Goal: Task Accomplishment & Management: Manage account settings

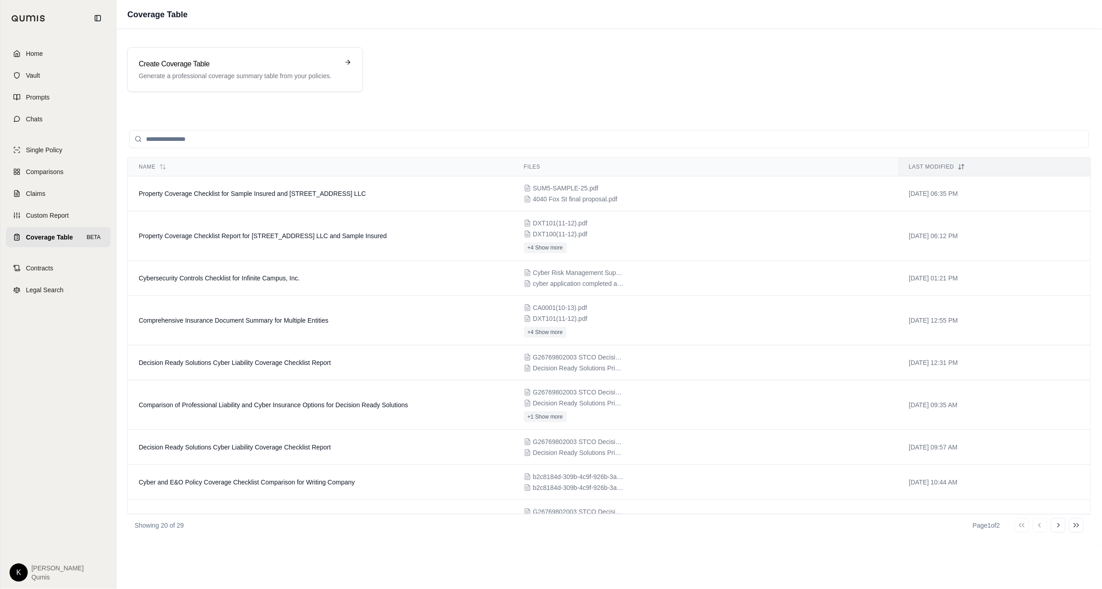
click at [24, 576] on html "Home Vault Prompts Chats Single Policy Comparisons Claims Custom Report Coverag…" at bounding box center [551, 294] width 1102 height 589
click at [42, 507] on link "Site Admin Portal" at bounding box center [39, 505] width 75 height 15
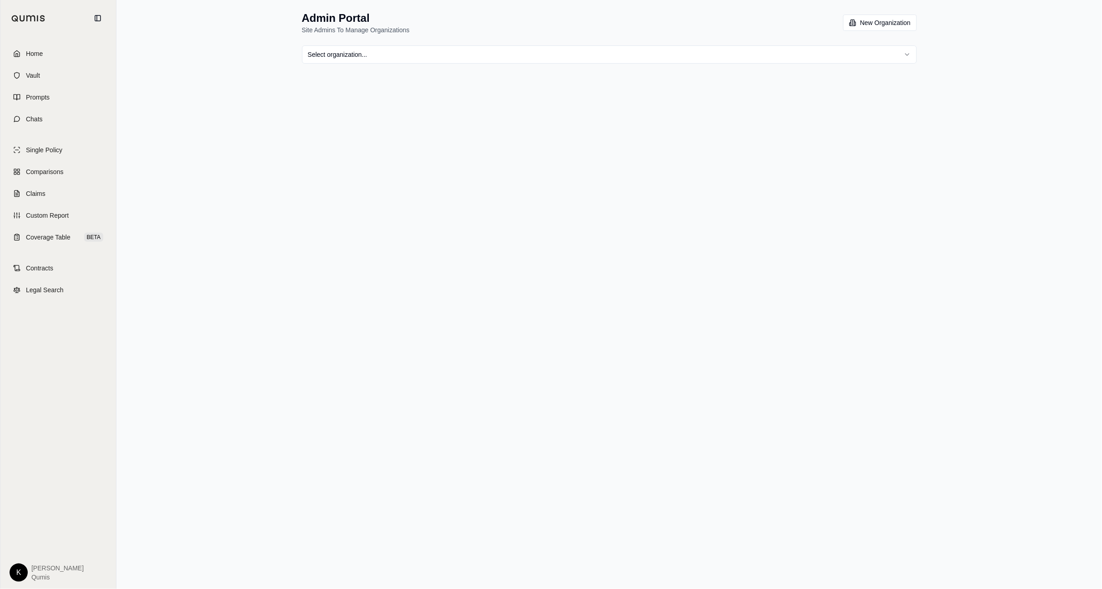
click at [534, 50] on html "Home Vault Prompts Chats Single Policy Comparisons Claims Custom Report Coverag…" at bounding box center [551, 294] width 1102 height 589
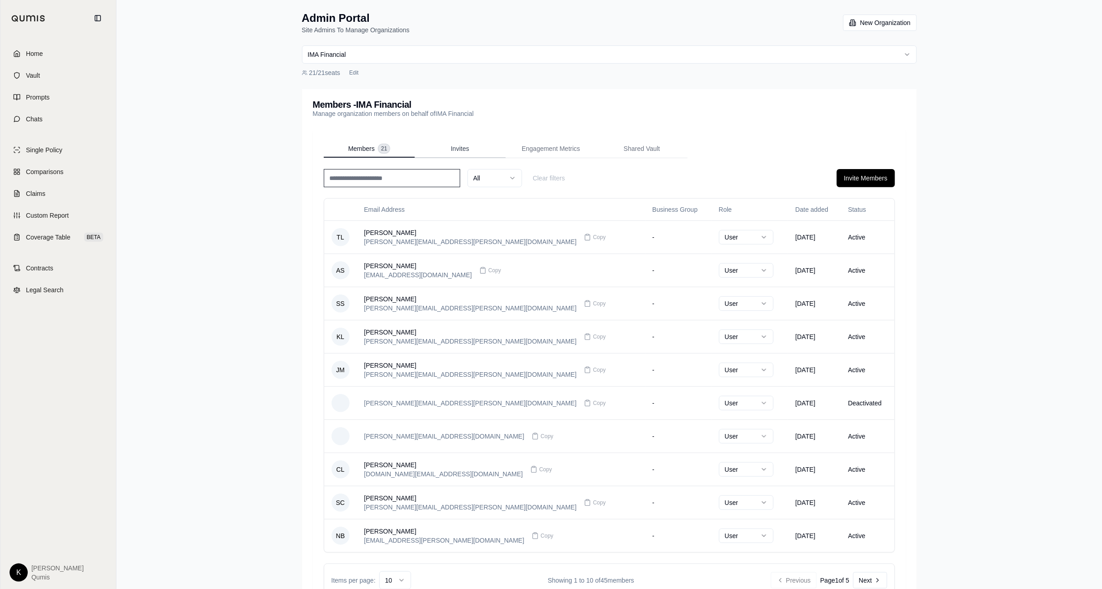
click at [461, 146] on span "Invites" at bounding box center [460, 148] width 18 height 9
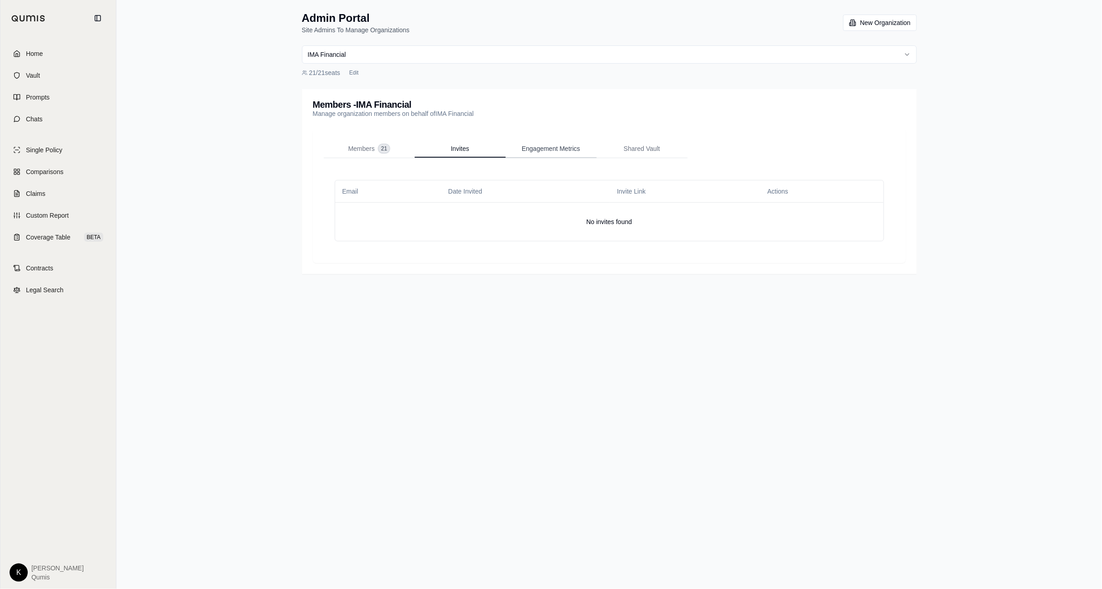
click at [548, 150] on span "Engagement Metrics" at bounding box center [551, 148] width 58 height 9
click at [359, 140] on button "Members 21" at bounding box center [369, 149] width 91 height 18
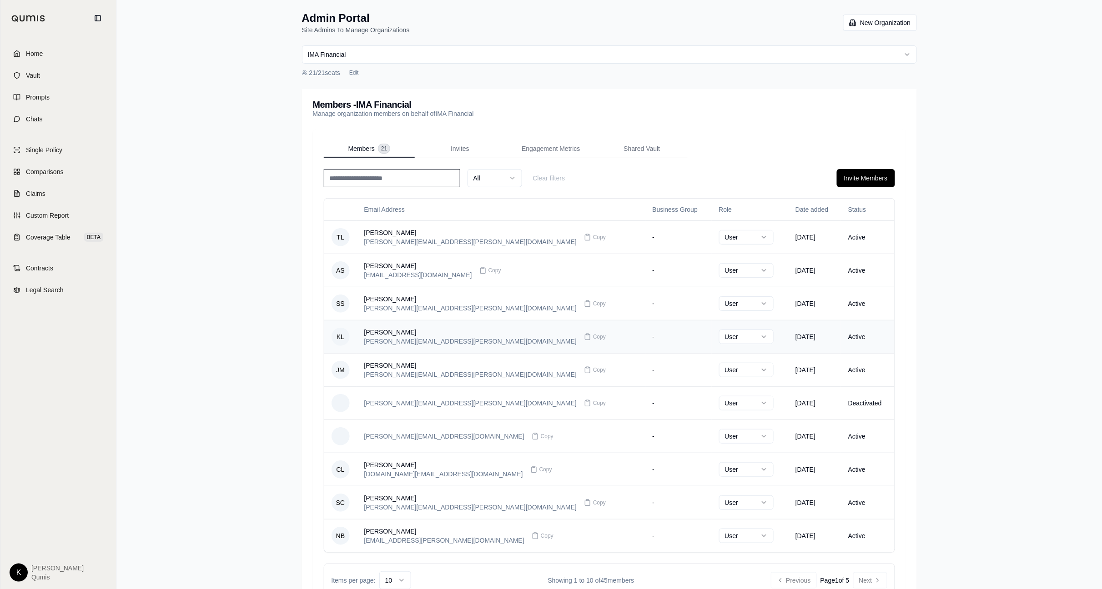
scroll to position [42, 0]
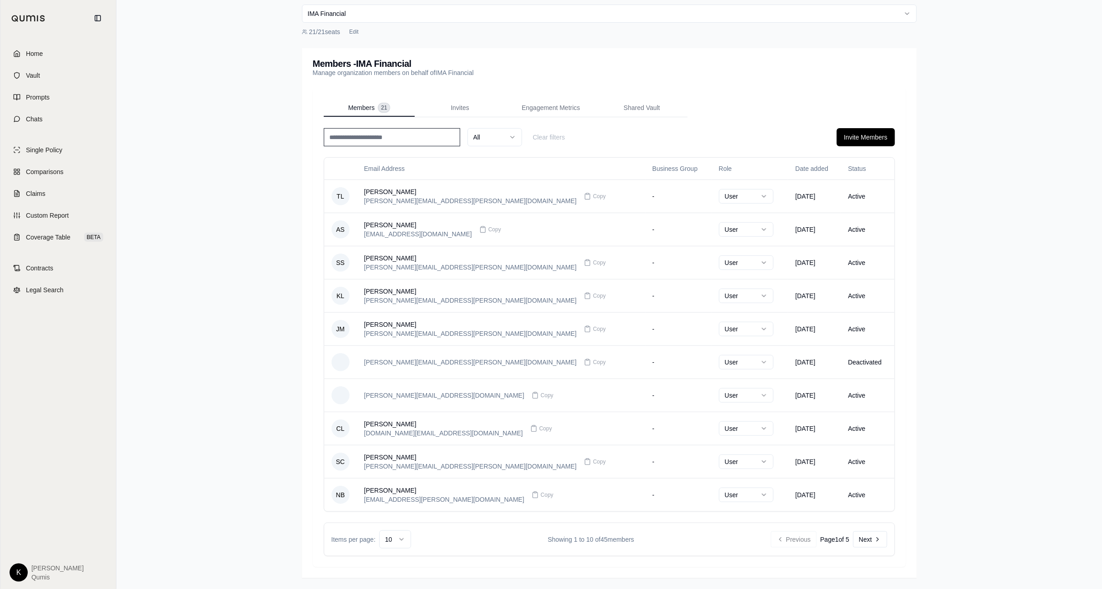
click at [402, 543] on html "Home Vault Prompts Chats Single Policy Comparisons Claims Custom Report Coverag…" at bounding box center [551, 274] width 1102 height 630
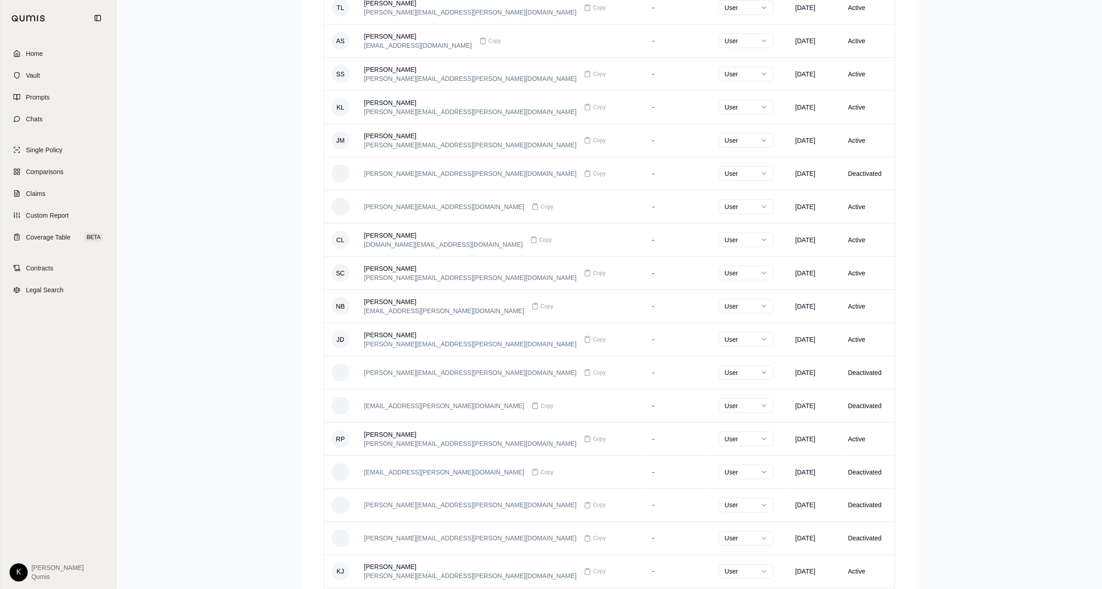
scroll to position [226, 0]
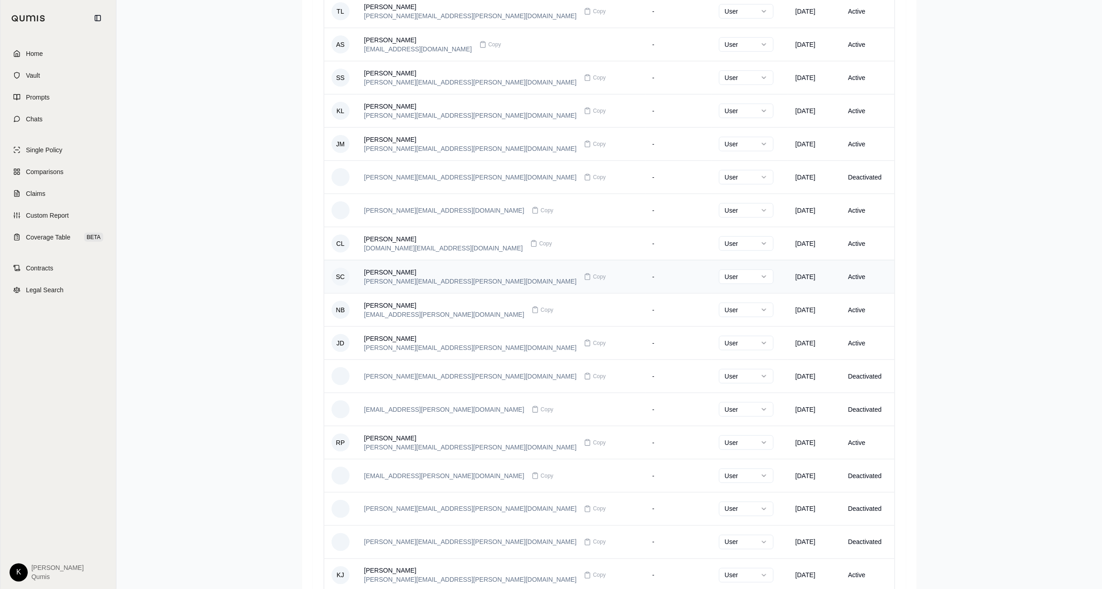
click at [545, 281] on div "Stephanie Coelho stephanie.coelho@imacorp.com Copy" at bounding box center [501, 277] width 274 height 18
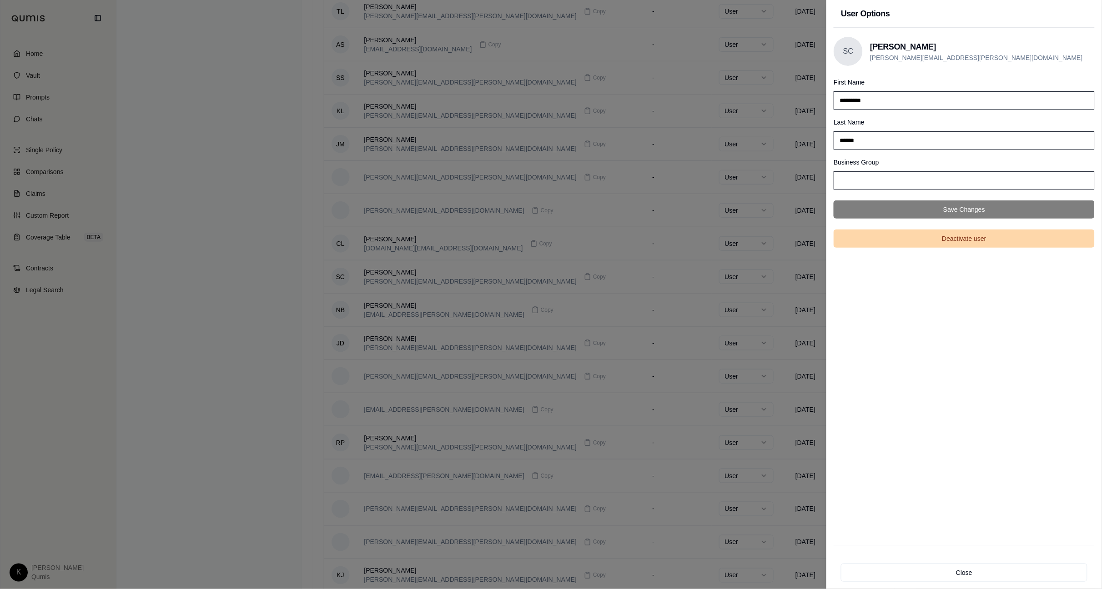
click at [947, 240] on button "Deactivate user" at bounding box center [964, 239] width 261 height 18
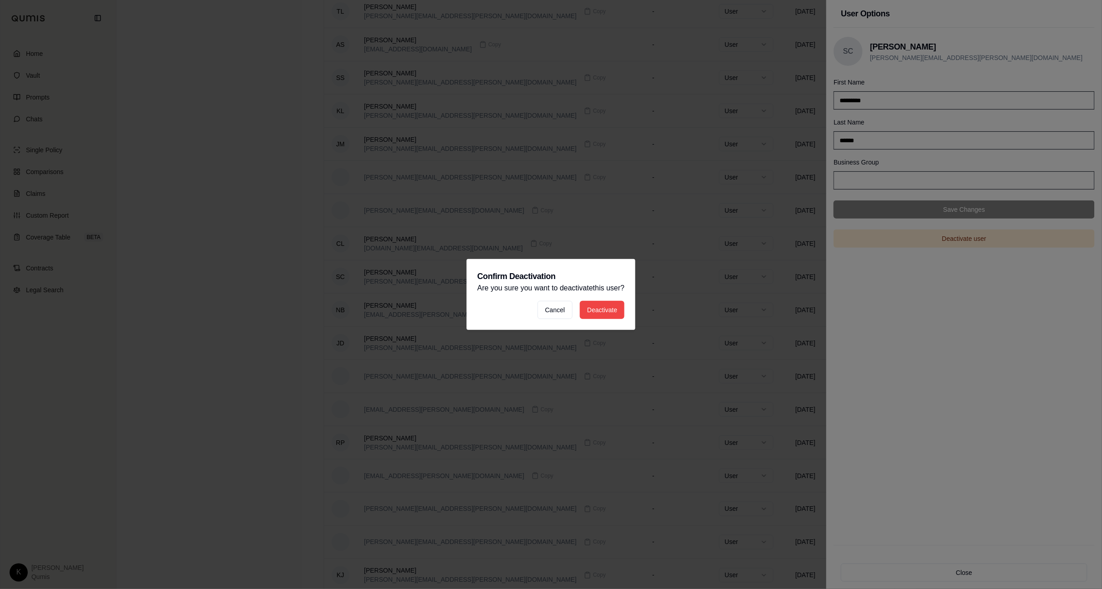
click at [591, 312] on button "Deactivate" at bounding box center [602, 310] width 45 height 18
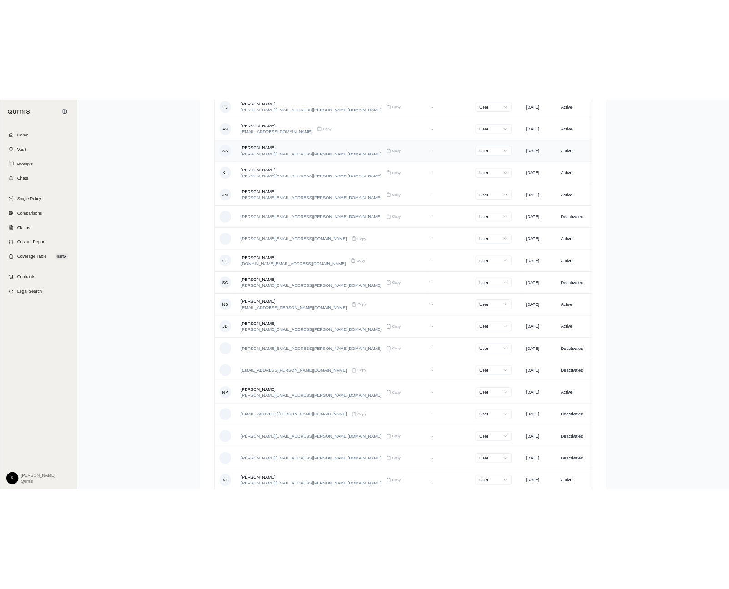
scroll to position [0, 0]
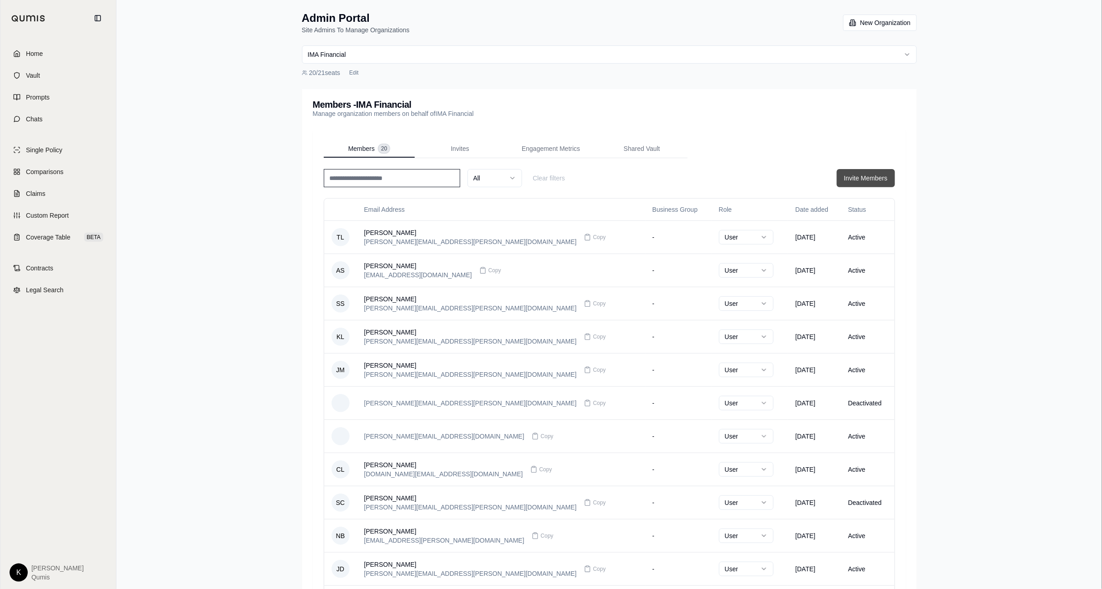
click at [868, 176] on button "Invite Members" at bounding box center [866, 178] width 58 height 18
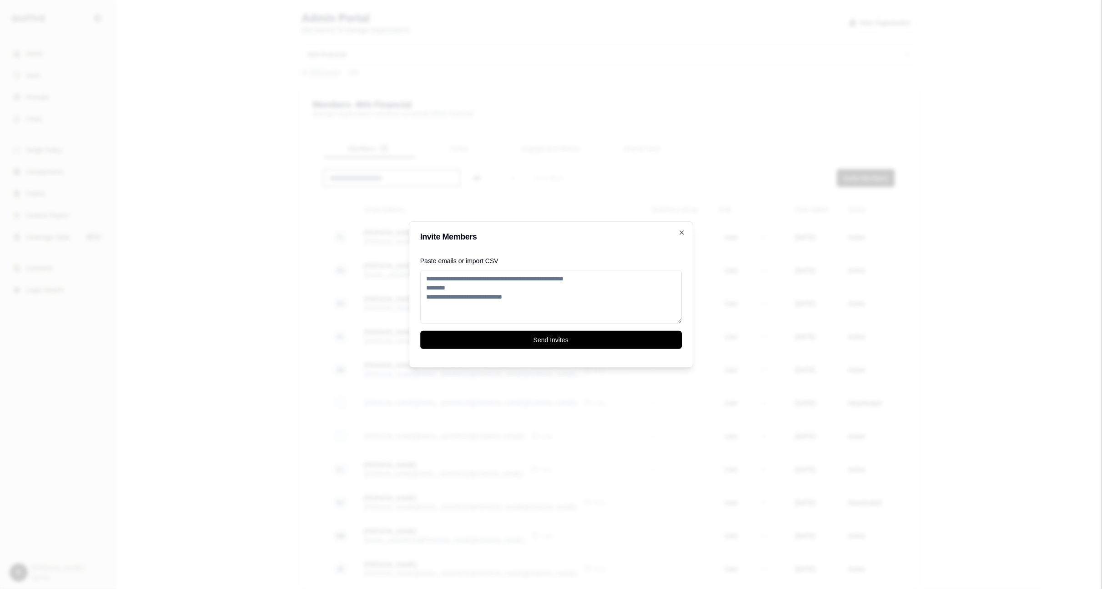
paste textarea "**********"
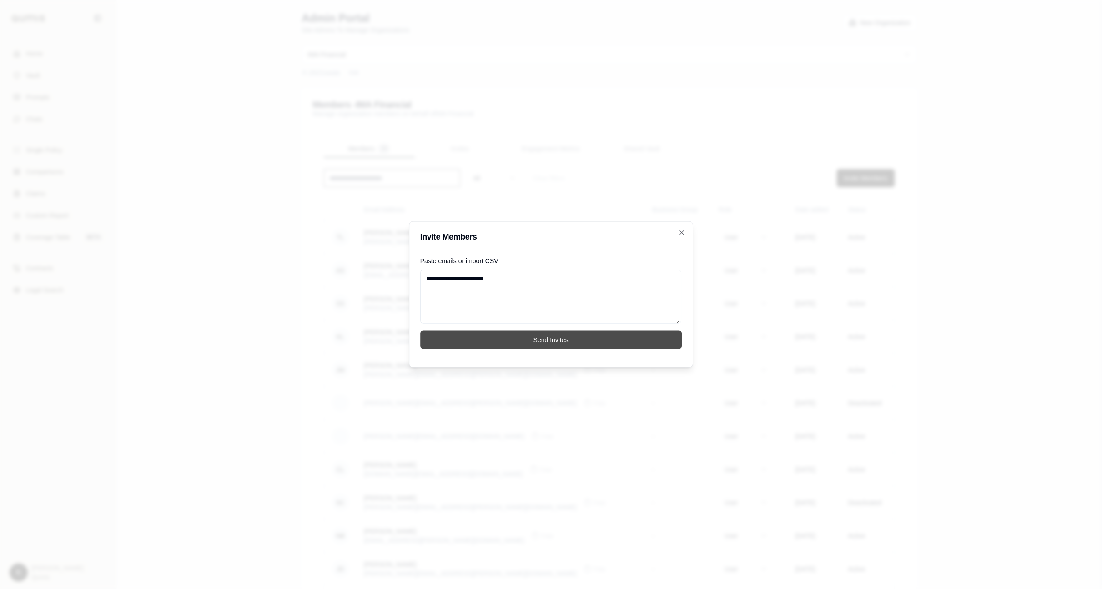
type textarea "**********"
click at [545, 343] on button "Send Invites" at bounding box center [551, 340] width 262 height 18
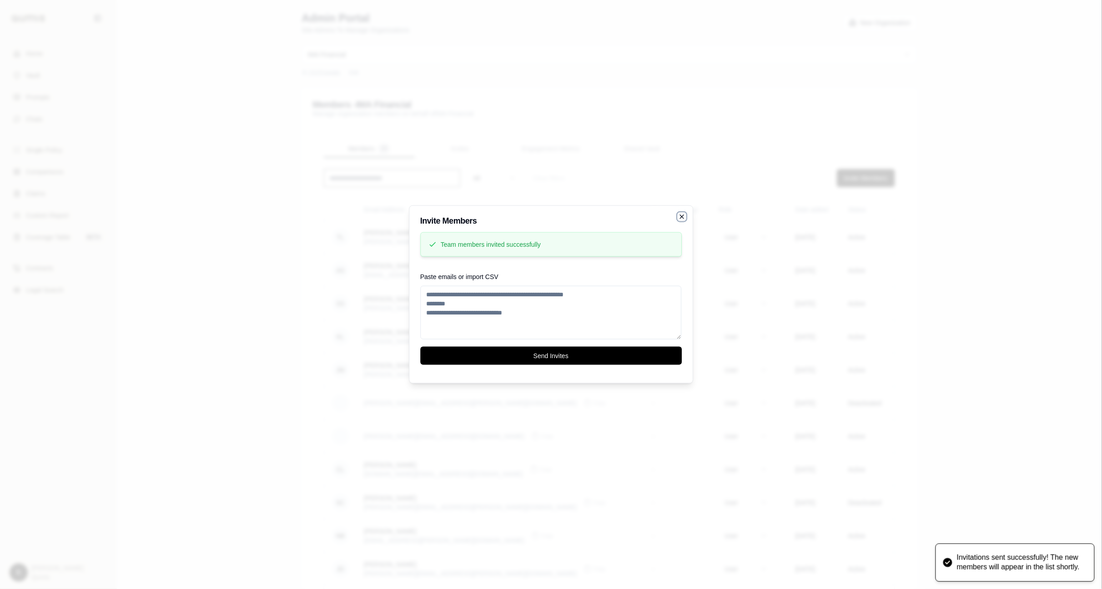
click at [681, 217] on div "**********" at bounding box center [551, 295] width 284 height 178
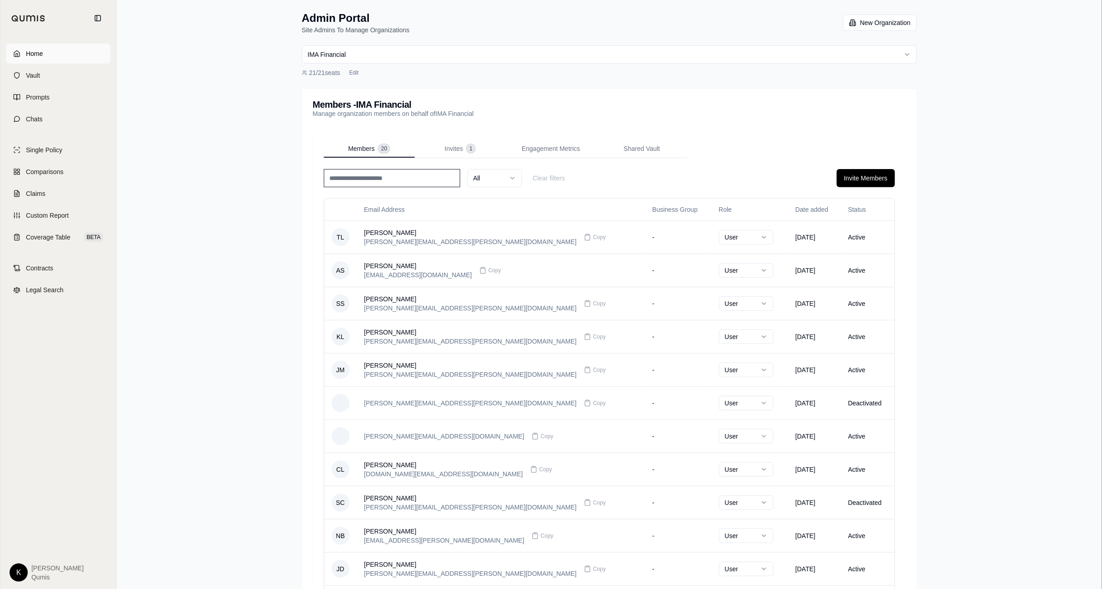
click at [45, 57] on link "Home" at bounding box center [58, 54] width 105 height 20
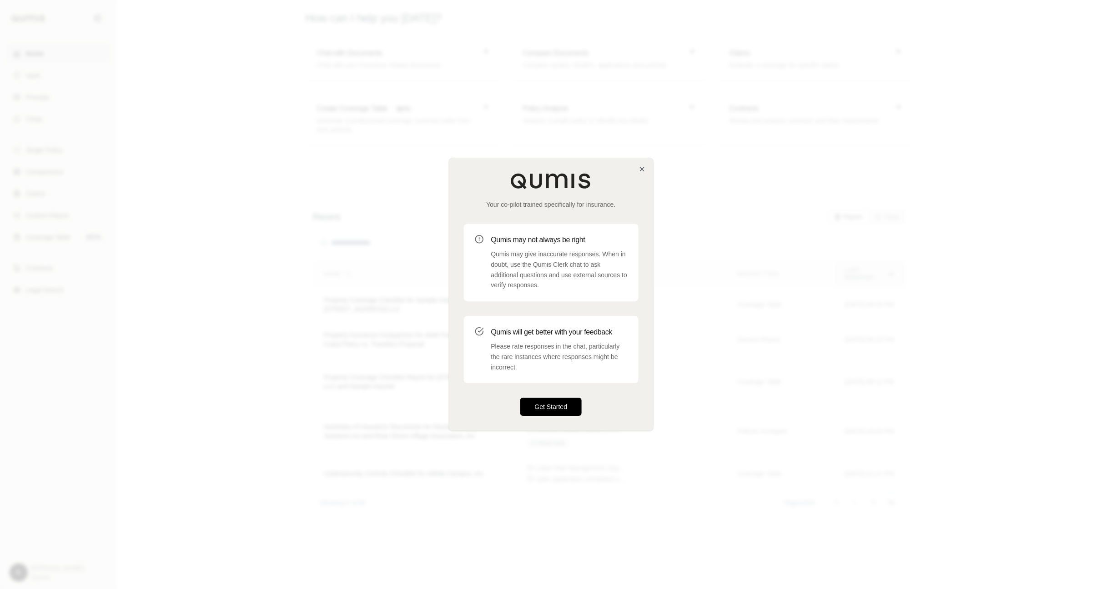
click at [567, 405] on button "Get Started" at bounding box center [551, 407] width 62 height 18
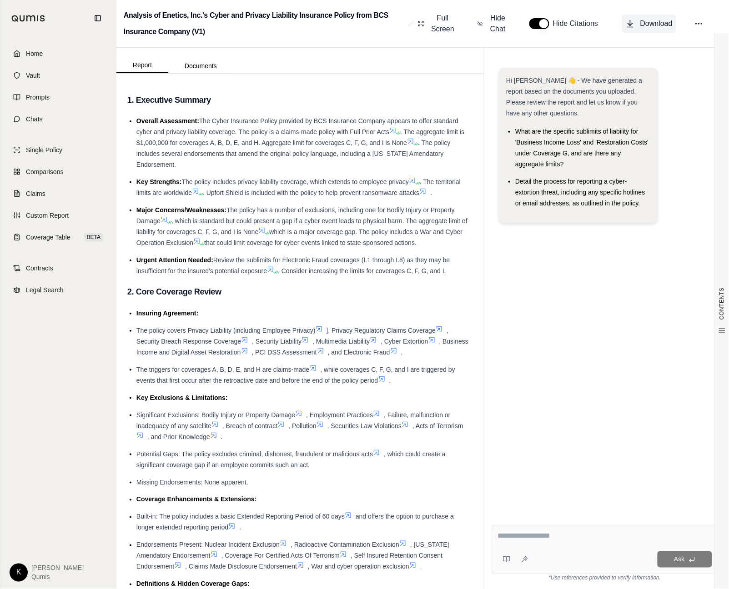
click at [638, 20] on button "Download" at bounding box center [649, 24] width 54 height 18
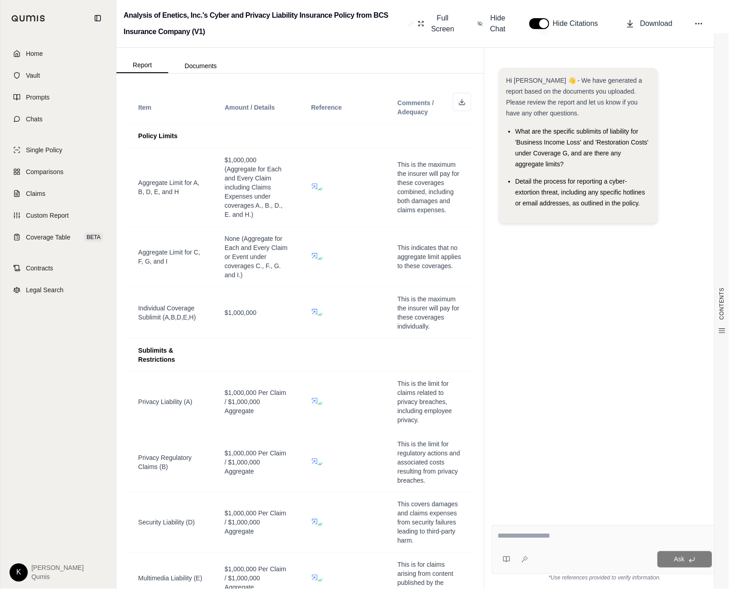
scroll to position [648, 0]
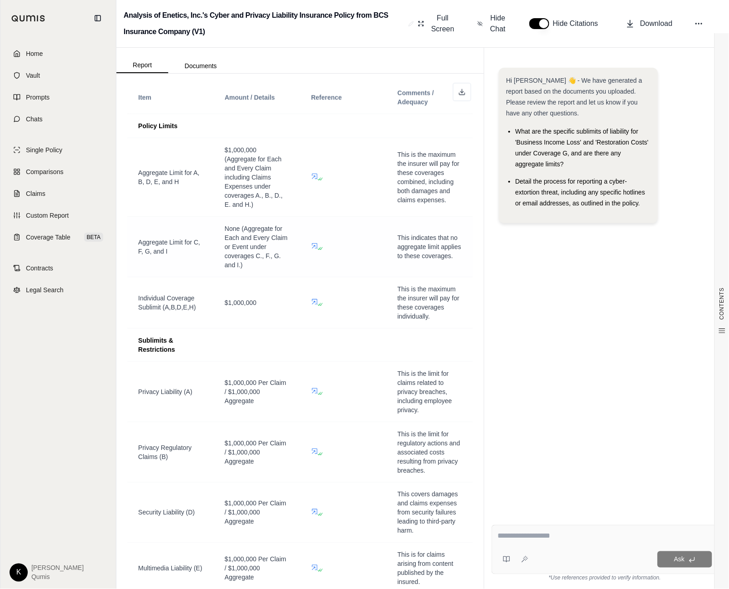
click at [315, 246] on icon at bounding box center [314, 245] width 5 height 5
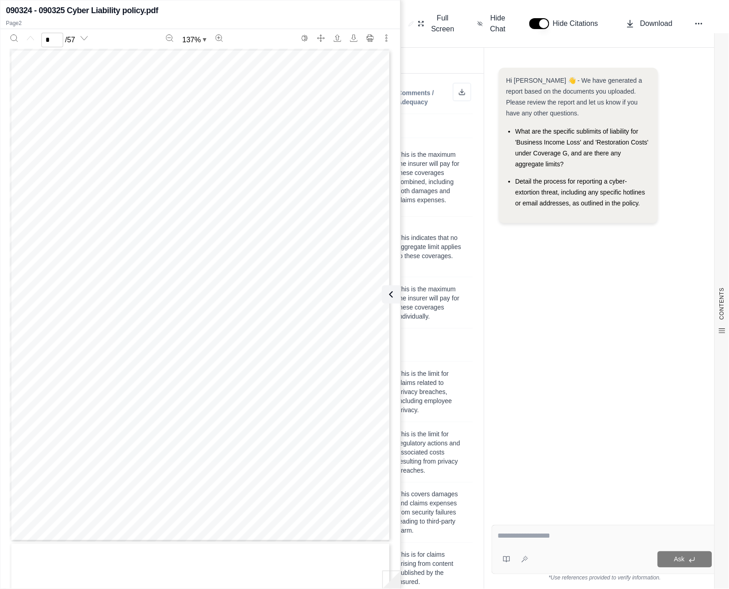
type input "*"
click at [470, 241] on td "This indicates that no aggregate limit applies to these coverages." at bounding box center [430, 247] width 86 height 60
click at [394, 293] on icon at bounding box center [389, 294] width 11 height 11
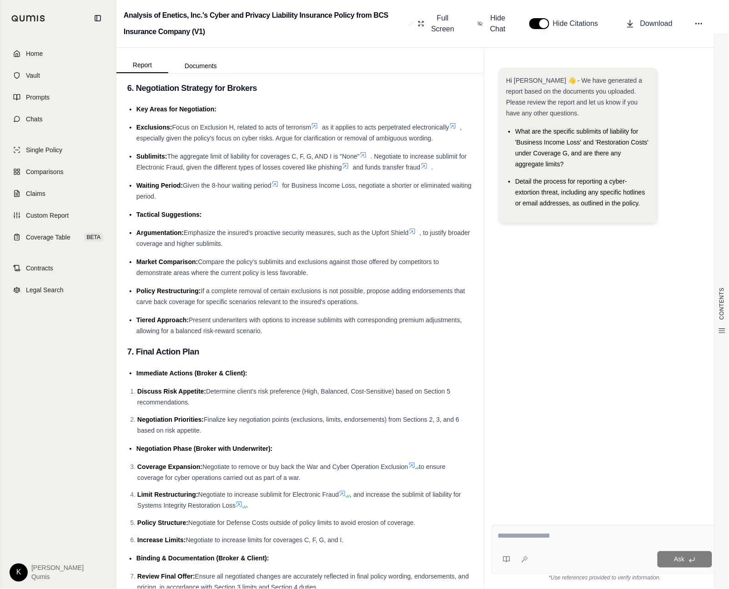
scroll to position [3398, 0]
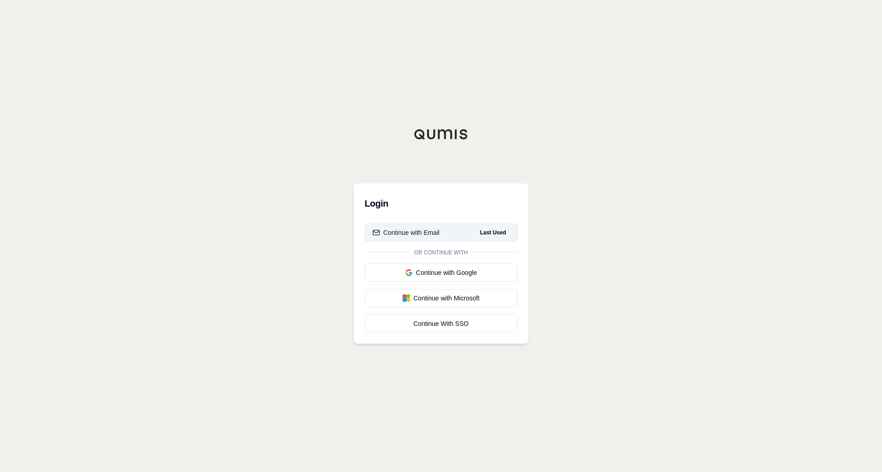
click at [406, 234] on div "Continue with Email" at bounding box center [405, 232] width 67 height 9
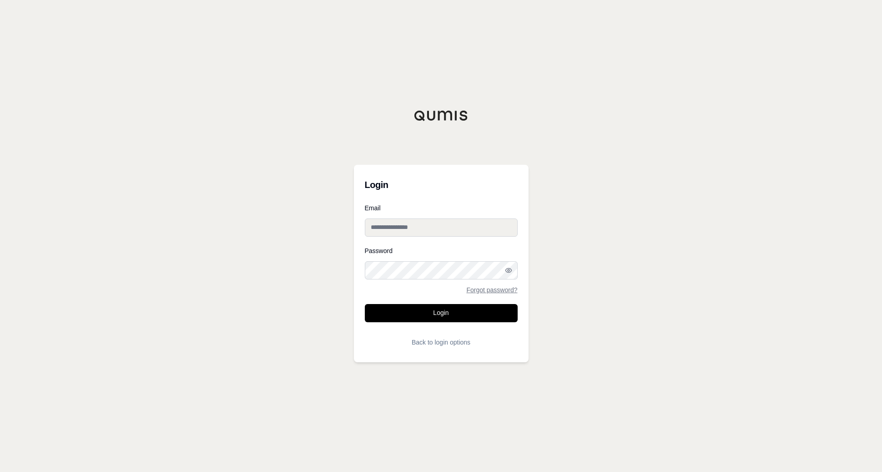
type input "**********"
click at [422, 305] on button "Login" at bounding box center [441, 313] width 153 height 18
